Goal: Information Seeking & Learning: Learn about a topic

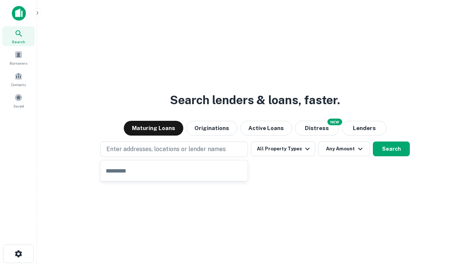
type input "**********"
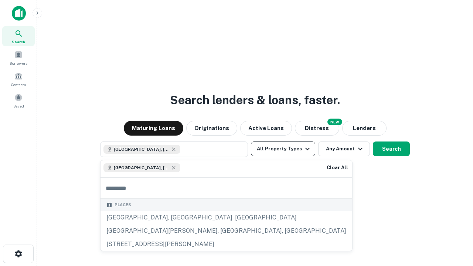
click at [283, 149] on button "All Property Types" at bounding box center [283, 148] width 64 height 15
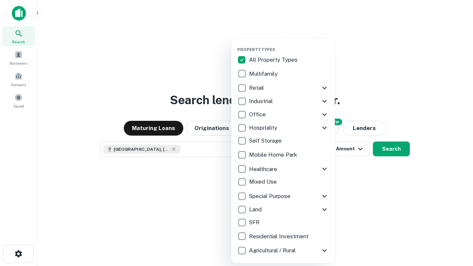
click at [289, 45] on button "button" at bounding box center [288, 45] width 103 height 0
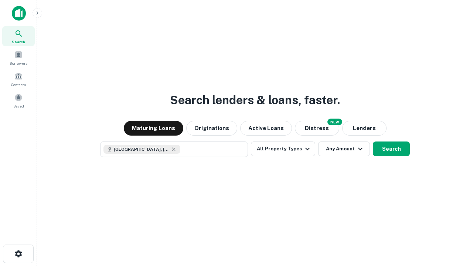
scroll to position [12, 0]
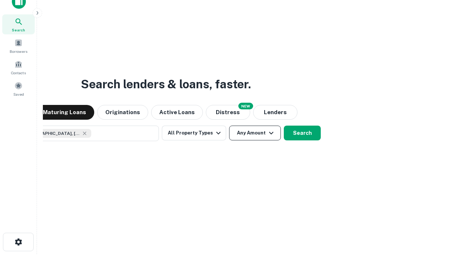
click at [229, 126] on button "Any Amount" at bounding box center [255, 133] width 52 height 15
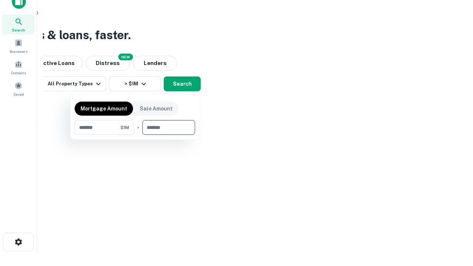
type input "*******"
click at [135, 135] on button "button" at bounding box center [135, 135] width 120 height 0
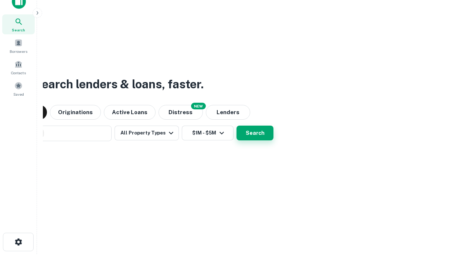
click at [236, 126] on button "Search" at bounding box center [254, 133] width 37 height 15
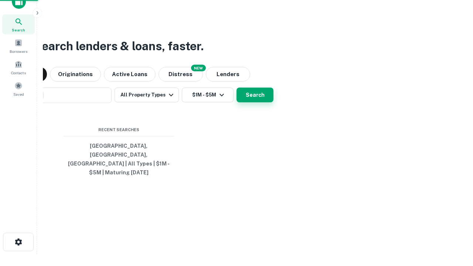
scroll to position [24, 209]
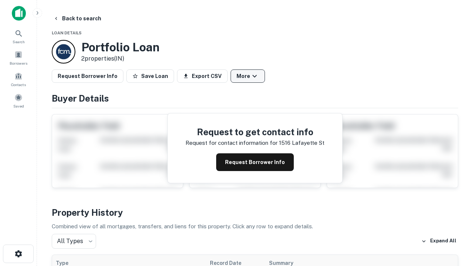
click at [247, 76] on button "More" at bounding box center [247, 75] width 34 height 13
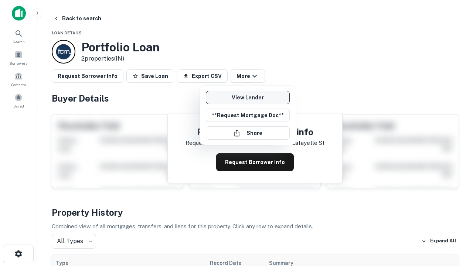
click at [247, 97] on link "View Lender" at bounding box center [248, 97] width 84 height 13
